Goal: Navigation & Orientation: Find specific page/section

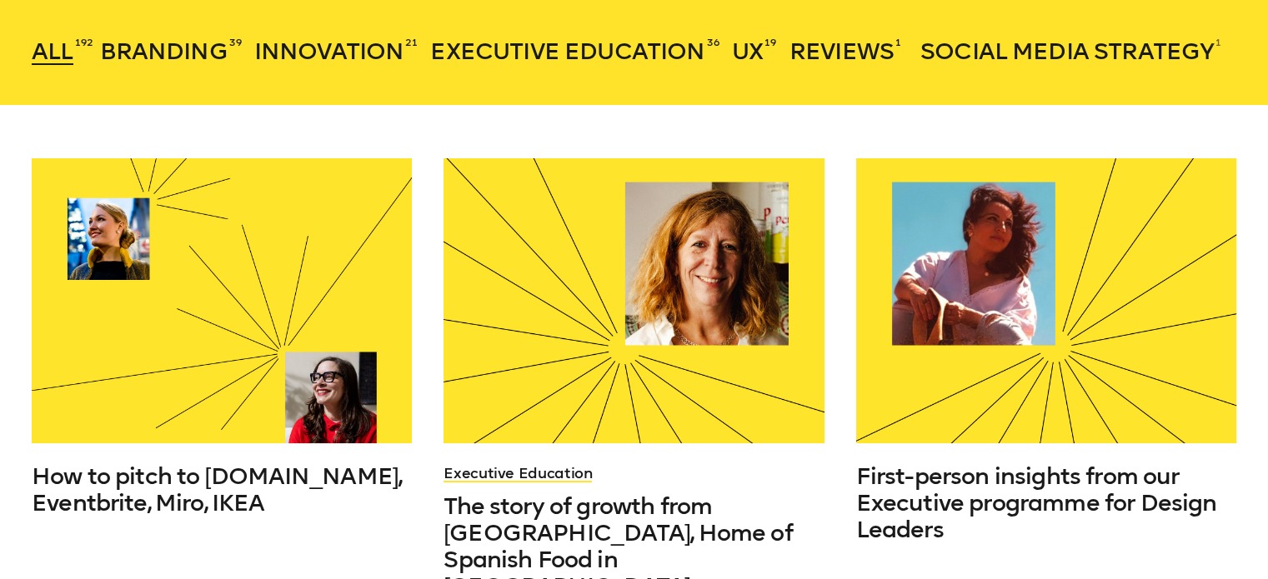
scroll to position [383, 0]
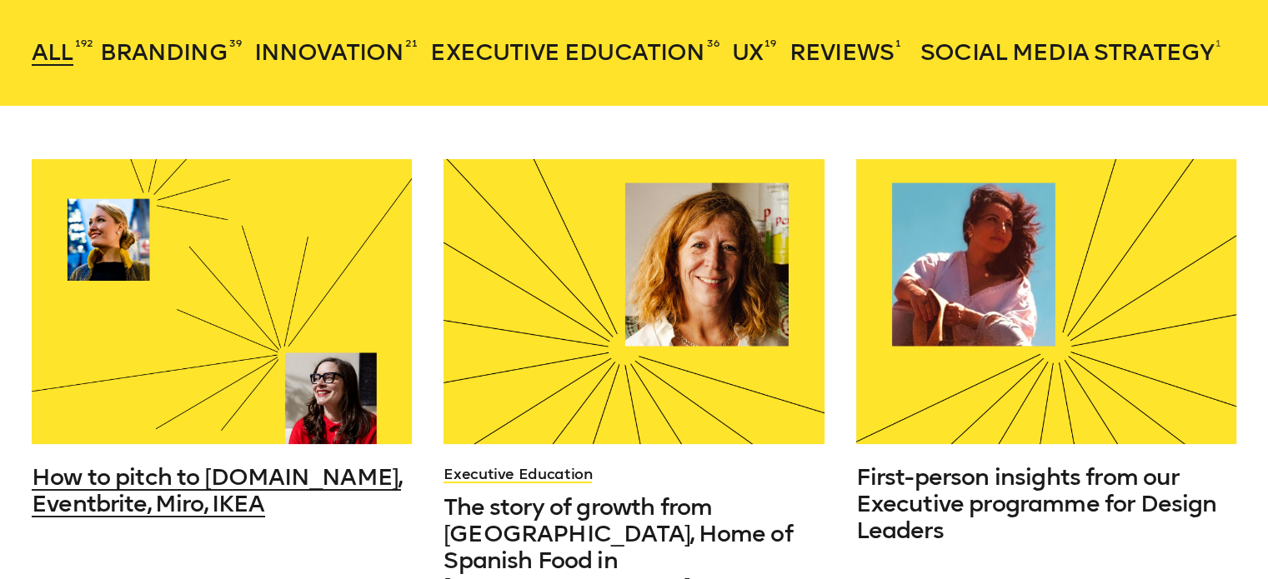
click at [66, 496] on span "How to pitch to [DOMAIN_NAME], Eventbrite, Miro, IKEA" at bounding box center [216, 490] width 369 height 54
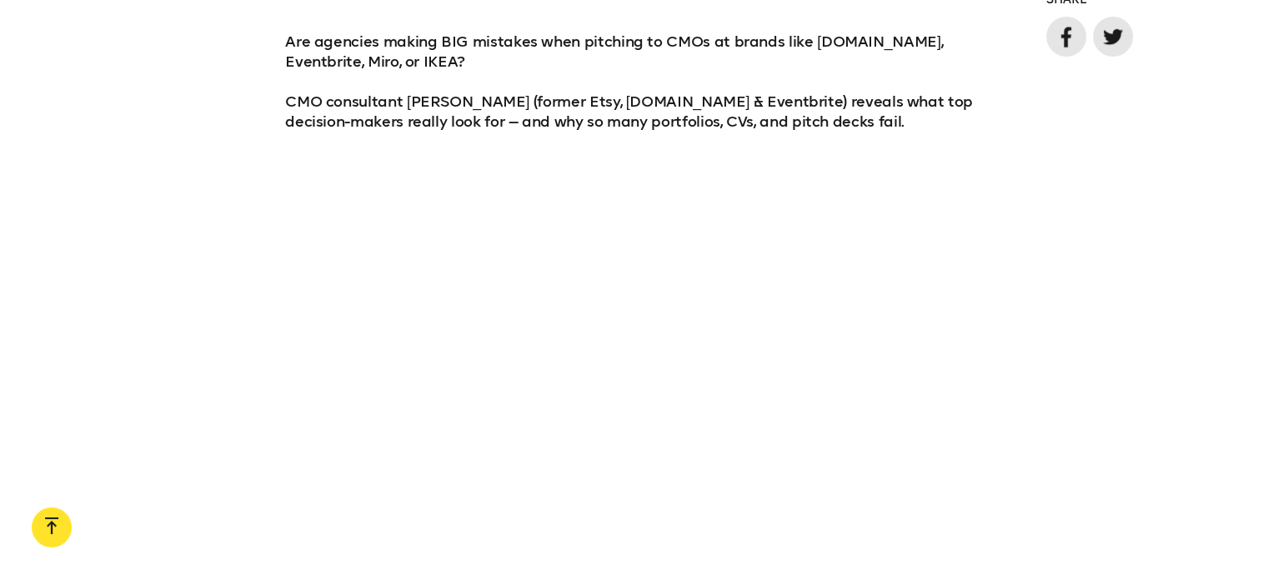
scroll to position [1217, 0]
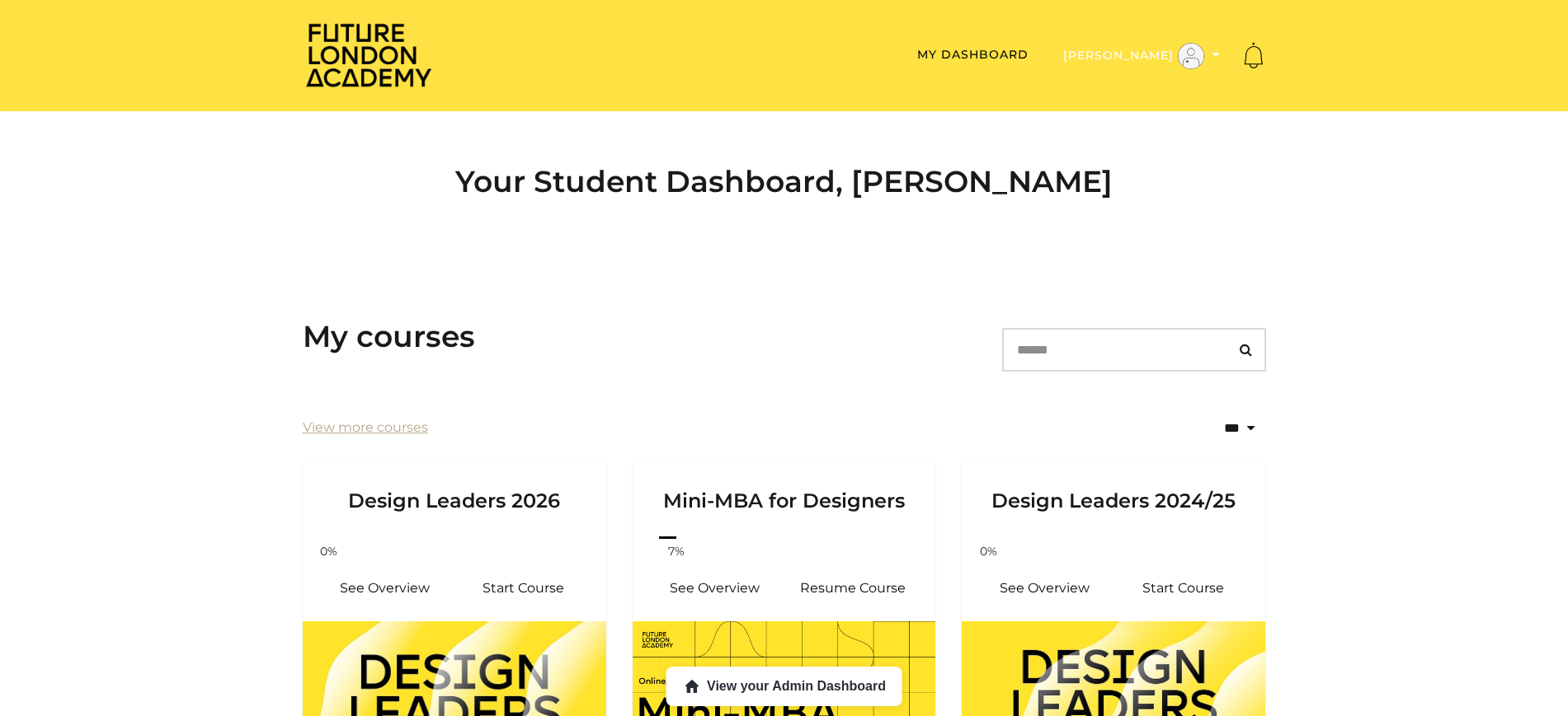
click at [1151, 55] on button "Aidan H" at bounding box center [1141, 56] width 166 height 28
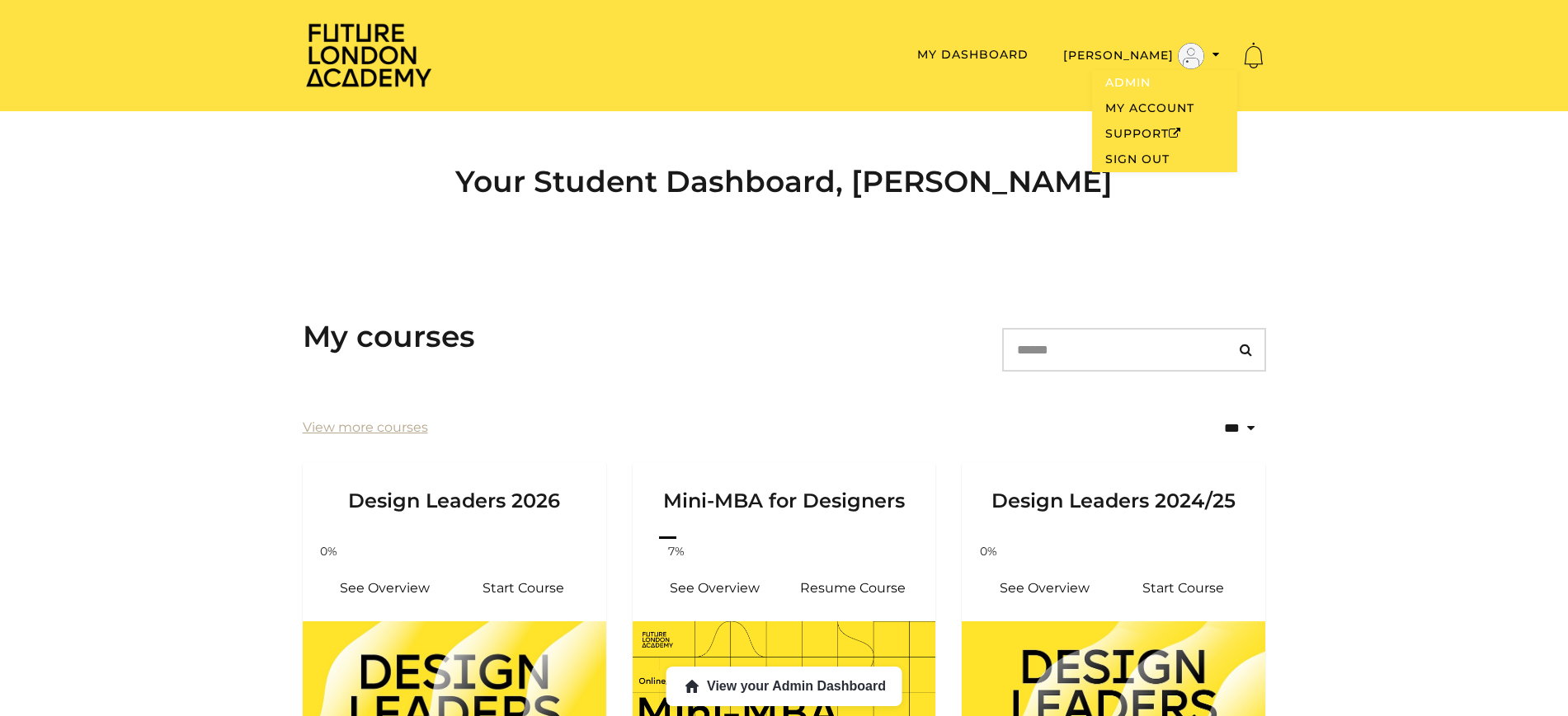
click at [1127, 78] on link "Admin" at bounding box center [1164, 83] width 145 height 26
